Goal: Check status: Check status

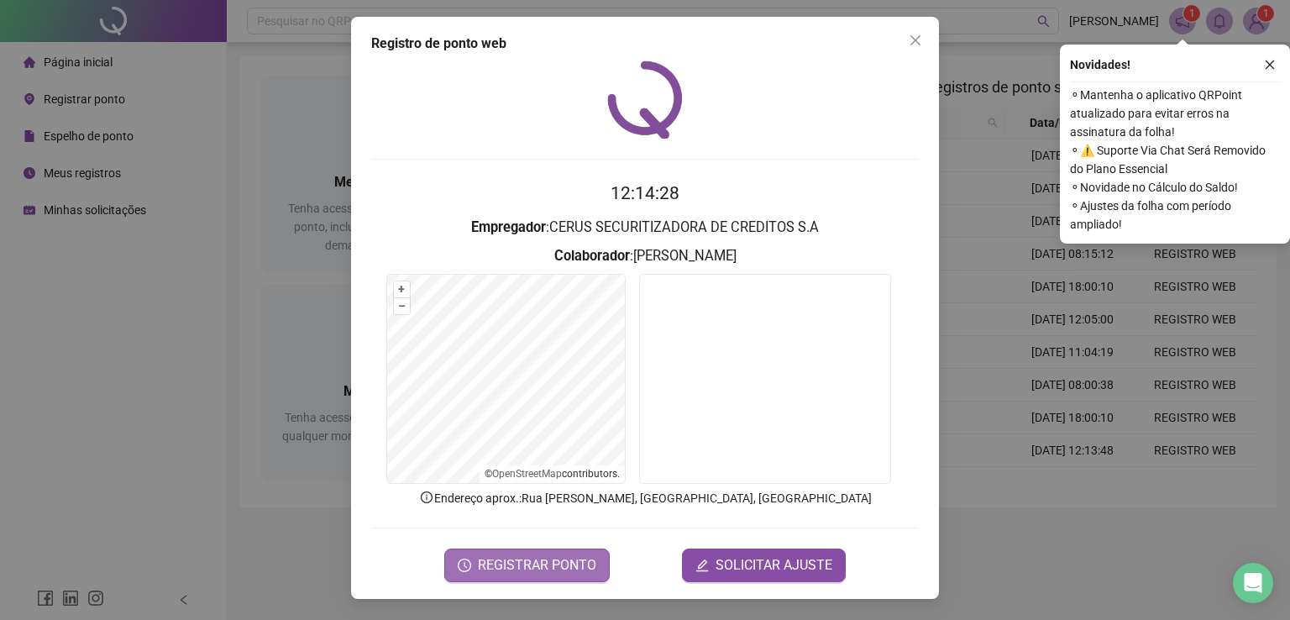
click at [521, 560] on span "REGISTRAR PONTO" at bounding box center [537, 565] width 118 height 20
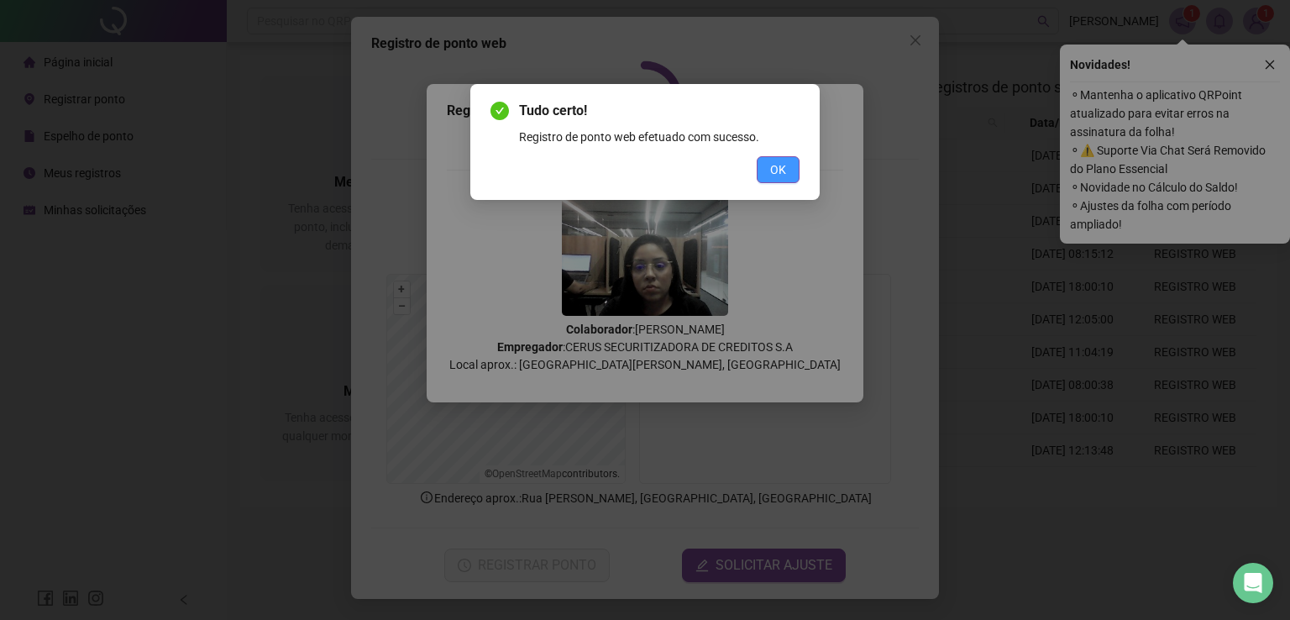
click at [777, 163] on span "OK" at bounding box center [778, 169] width 16 height 18
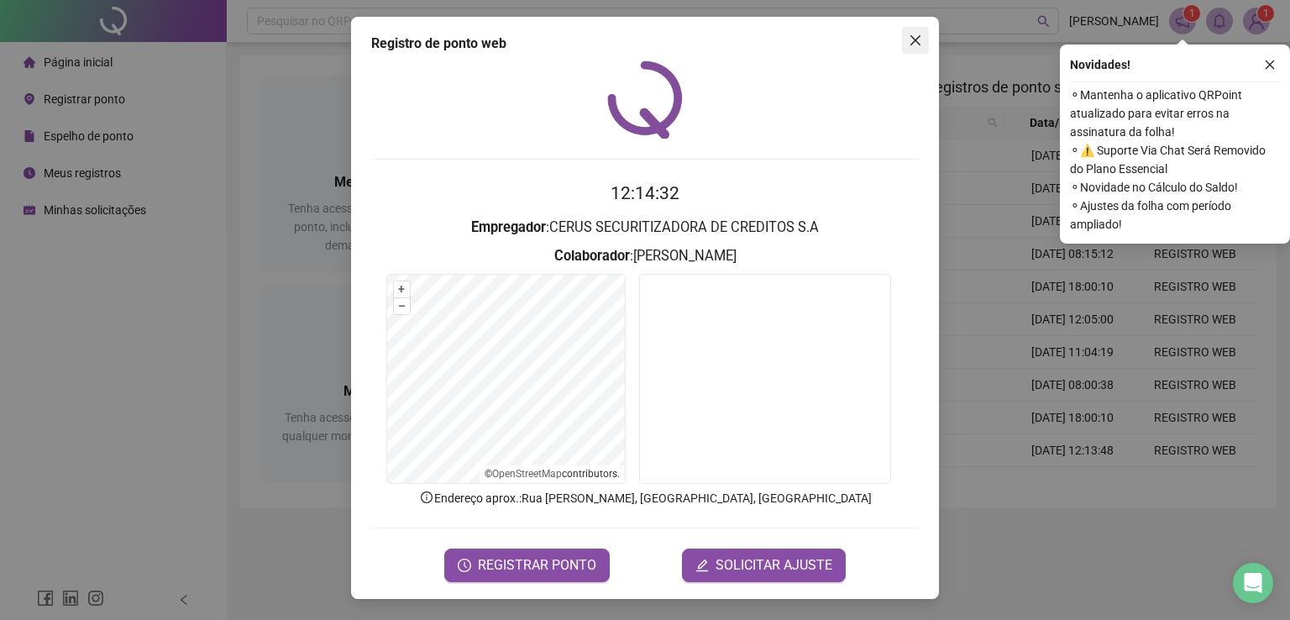
click at [912, 39] on icon "close" at bounding box center [915, 40] width 13 height 13
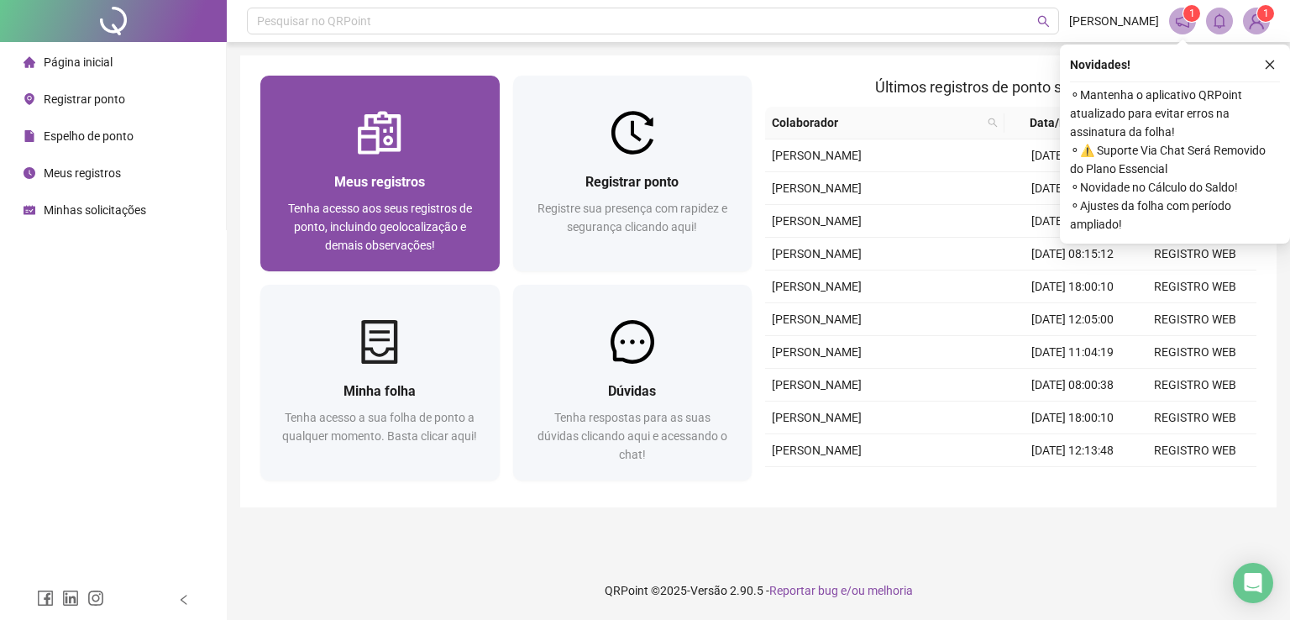
click at [425, 159] on div "Meus registros Tenha acesso aos seus registros de ponto, incluindo geolocalizaç…" at bounding box center [379, 213] width 239 height 117
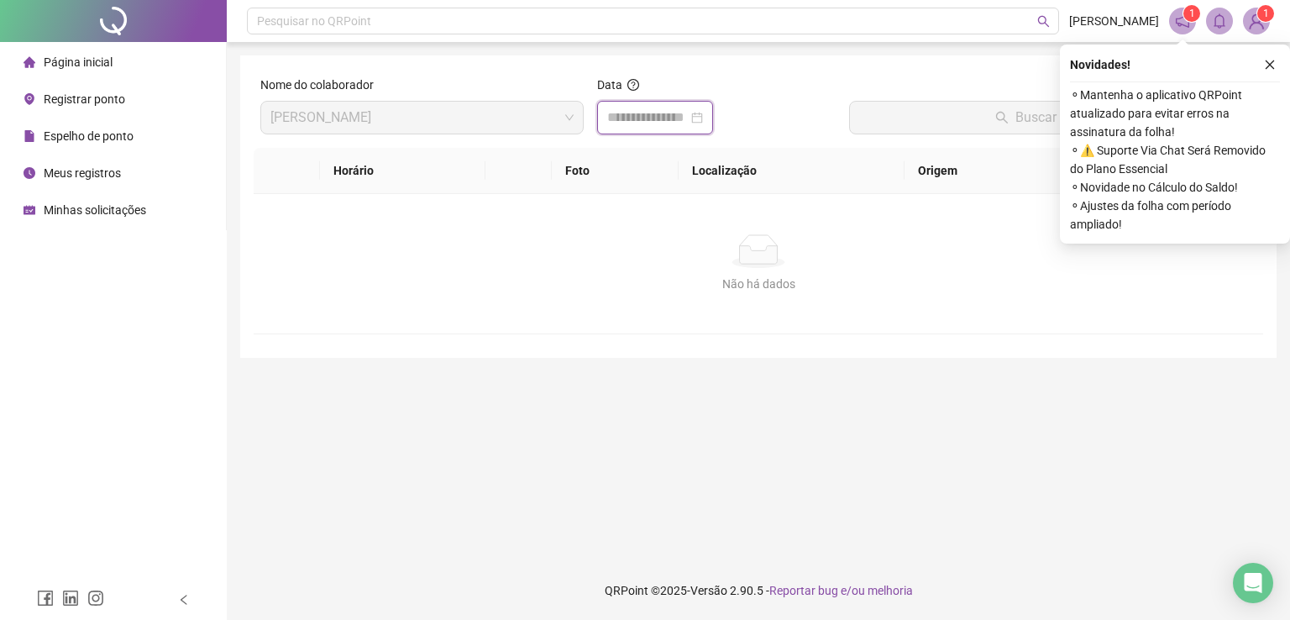
click at [655, 124] on input at bounding box center [647, 118] width 81 height 20
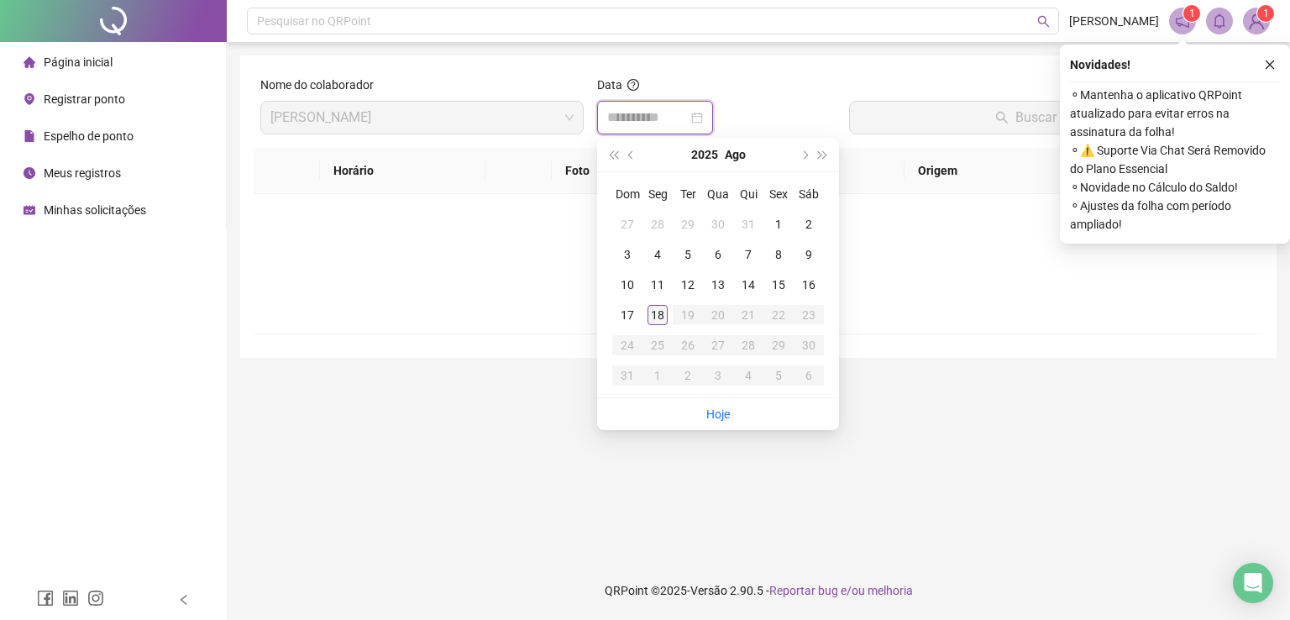
type input "**********"
click at [653, 317] on div "18" at bounding box center [658, 315] width 20 height 20
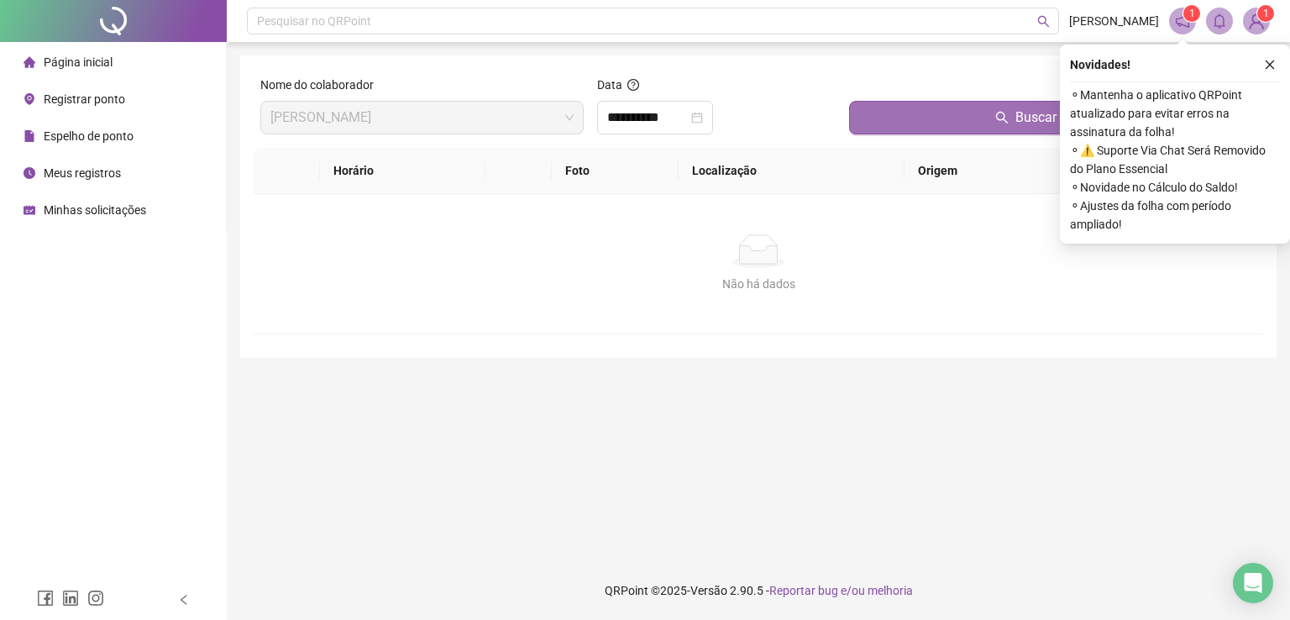
click at [911, 110] on button "Buscar registros" at bounding box center [1052, 118] width 407 height 34
